Goal: Information Seeking & Learning: Learn about a topic

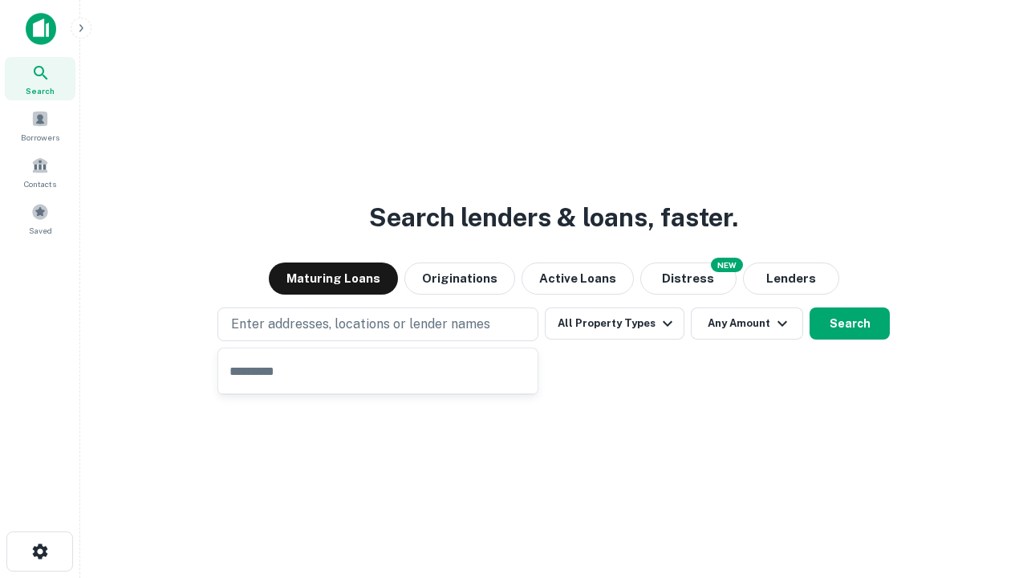
type input "**********"
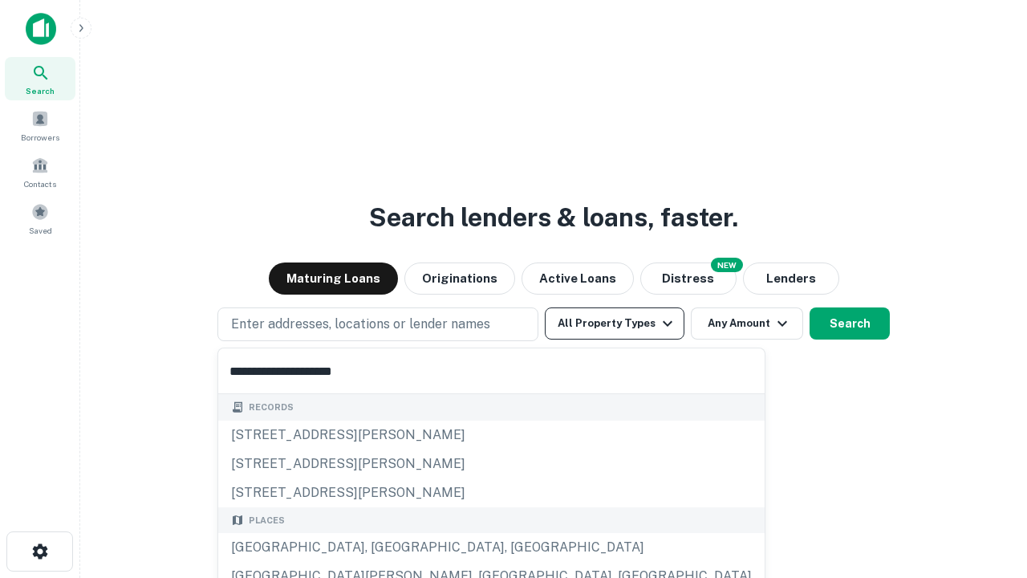
click at [384, 547] on div "[GEOGRAPHIC_DATA], [GEOGRAPHIC_DATA], [GEOGRAPHIC_DATA]" at bounding box center [491, 547] width 546 height 29
click at [615, 323] on button "All Property Types" at bounding box center [615, 323] width 140 height 32
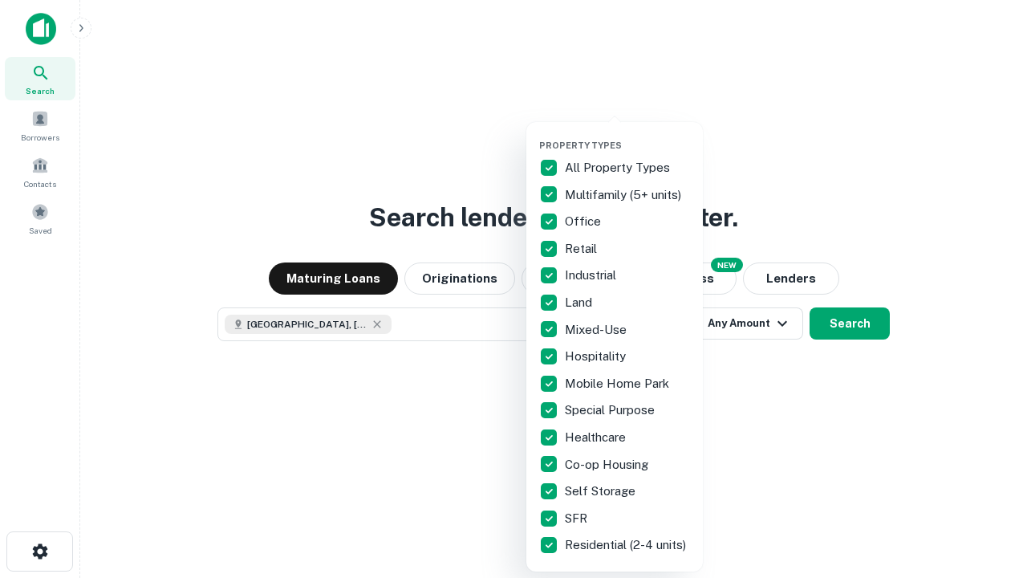
click at [627, 135] on button "button" at bounding box center [627, 135] width 177 height 1
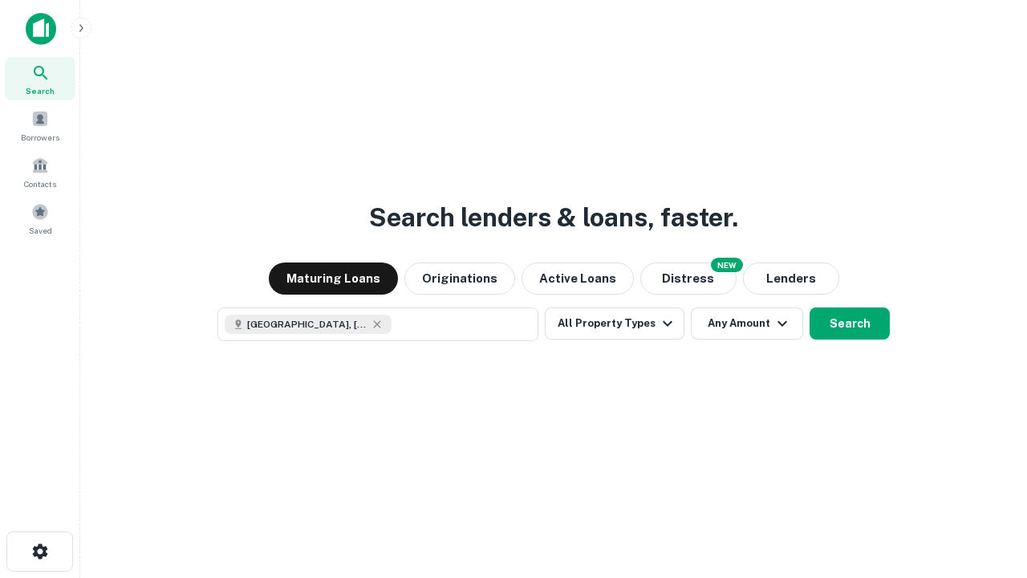
scroll to position [26, 0]
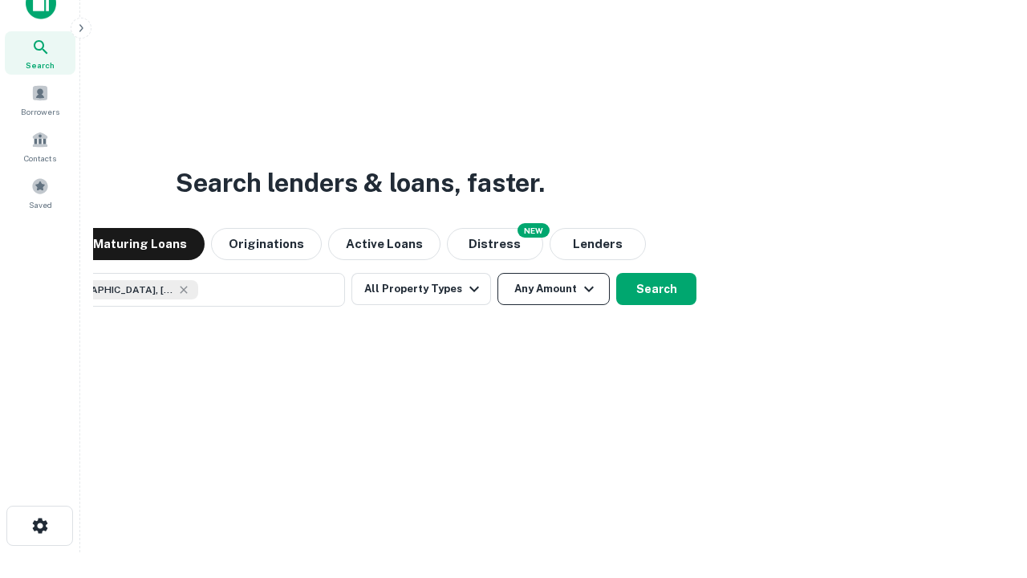
click at [497, 273] on button "Any Amount" at bounding box center [553, 289] width 112 height 32
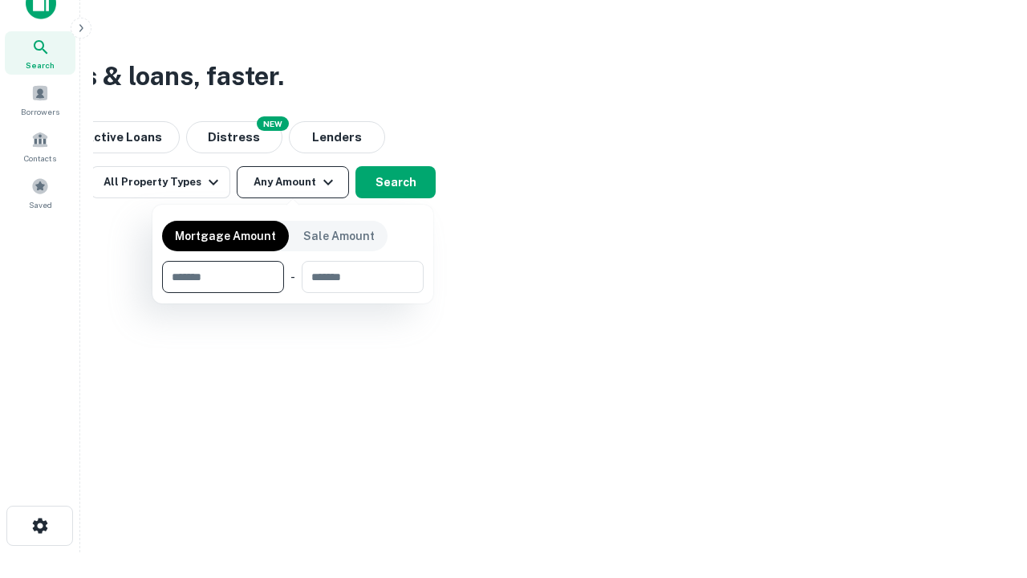
type input "*******"
click at [293, 293] on button "button" at bounding box center [293, 293] width 262 height 1
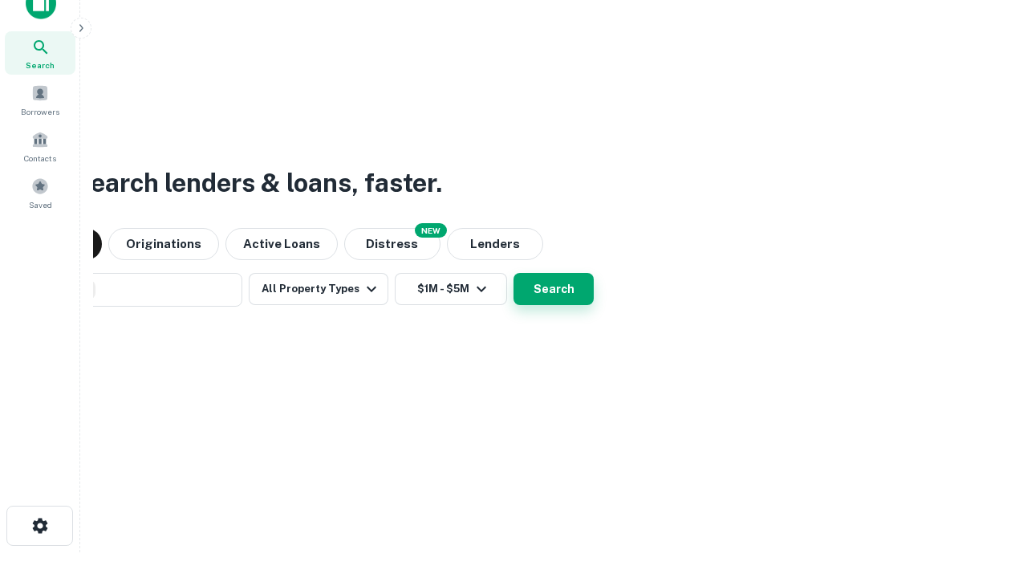
click at [514, 273] on button "Search" at bounding box center [554, 289] width 80 height 32
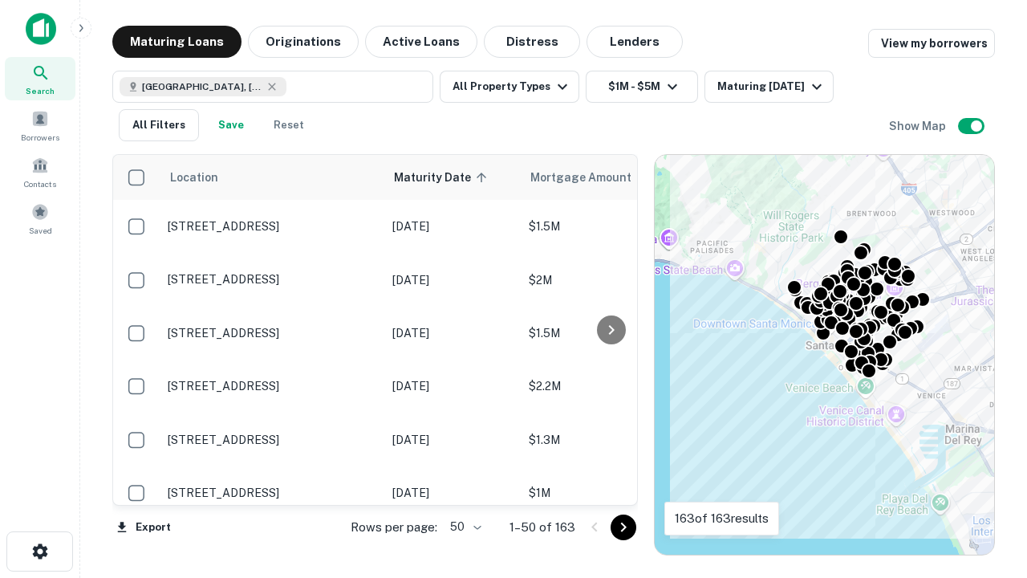
click at [463, 526] on body "Search Borrowers Contacts Saved Maturing Loans Originations Active Loans Distre…" at bounding box center [513, 289] width 1027 height 578
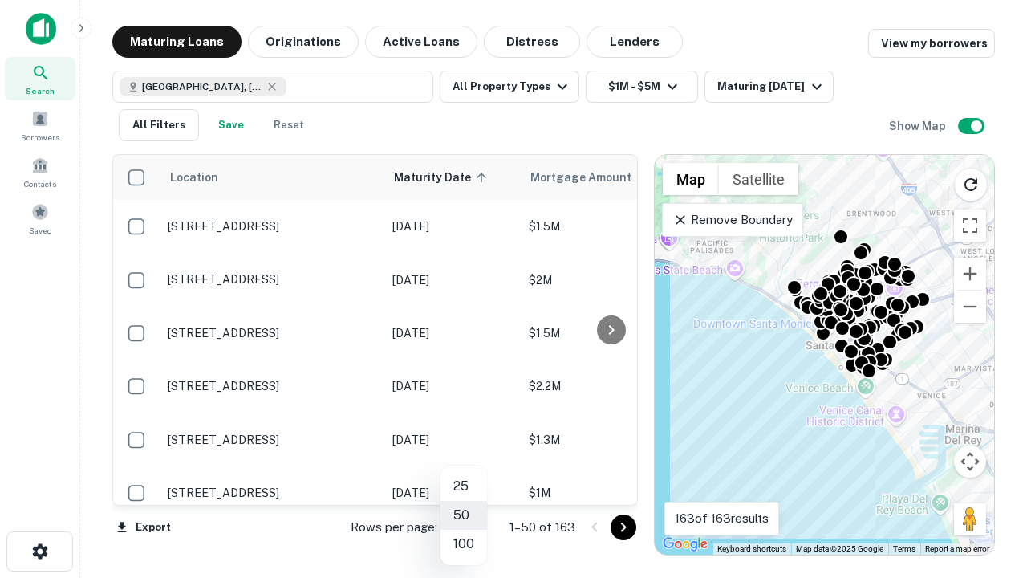
click at [464, 486] on li "25" at bounding box center [463, 486] width 47 height 29
click at [623, 526] on icon "Go to next page" at bounding box center [623, 527] width 19 height 19
